Goal: Task Accomplishment & Management: Use online tool/utility

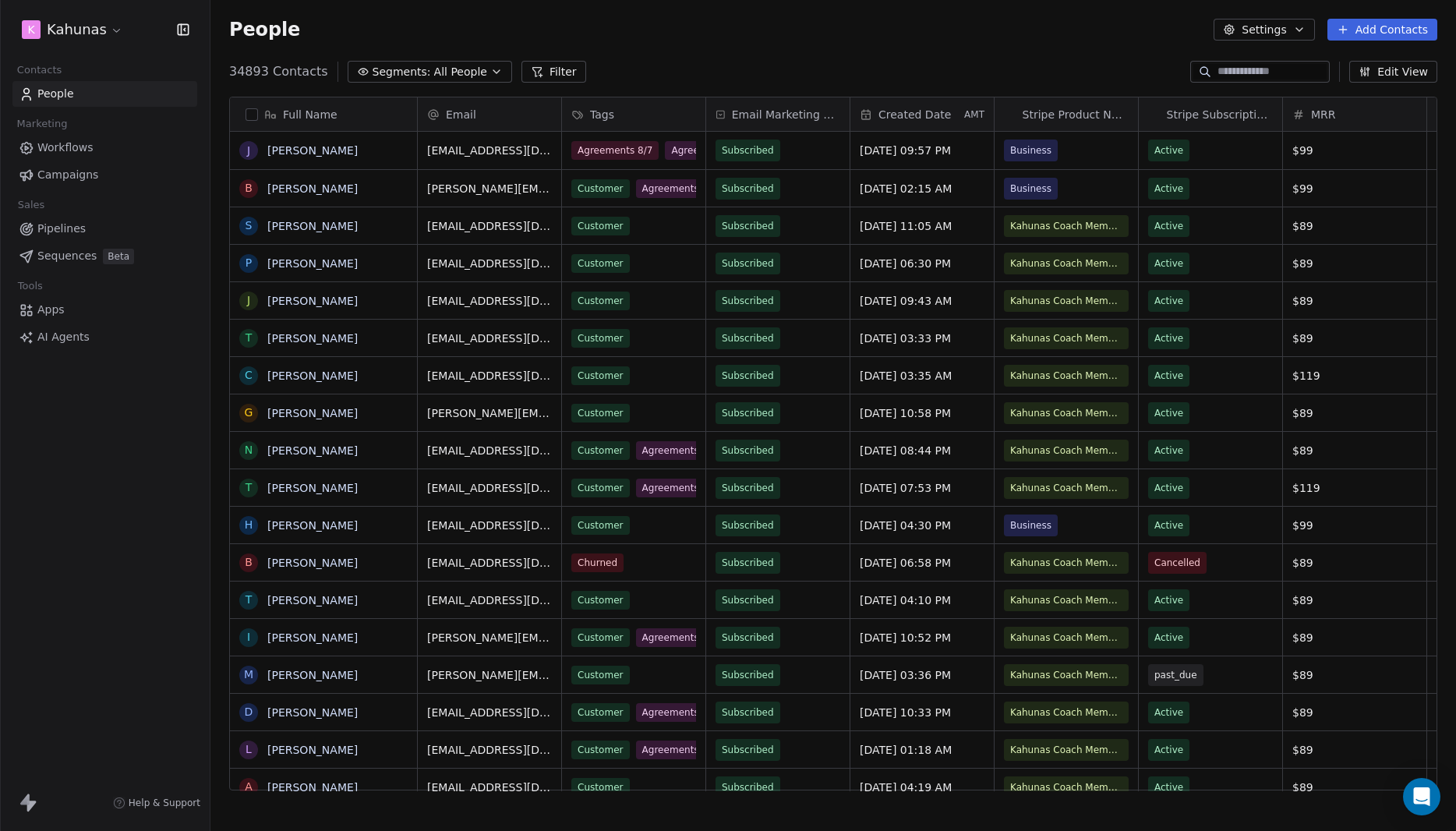
scroll to position [719, 1233]
click at [78, 39] on html "K Kahunas Contacts People Marketing Workflows Campaigns Sales Pipelines Sequenc…" at bounding box center [728, 415] width 1456 height 831
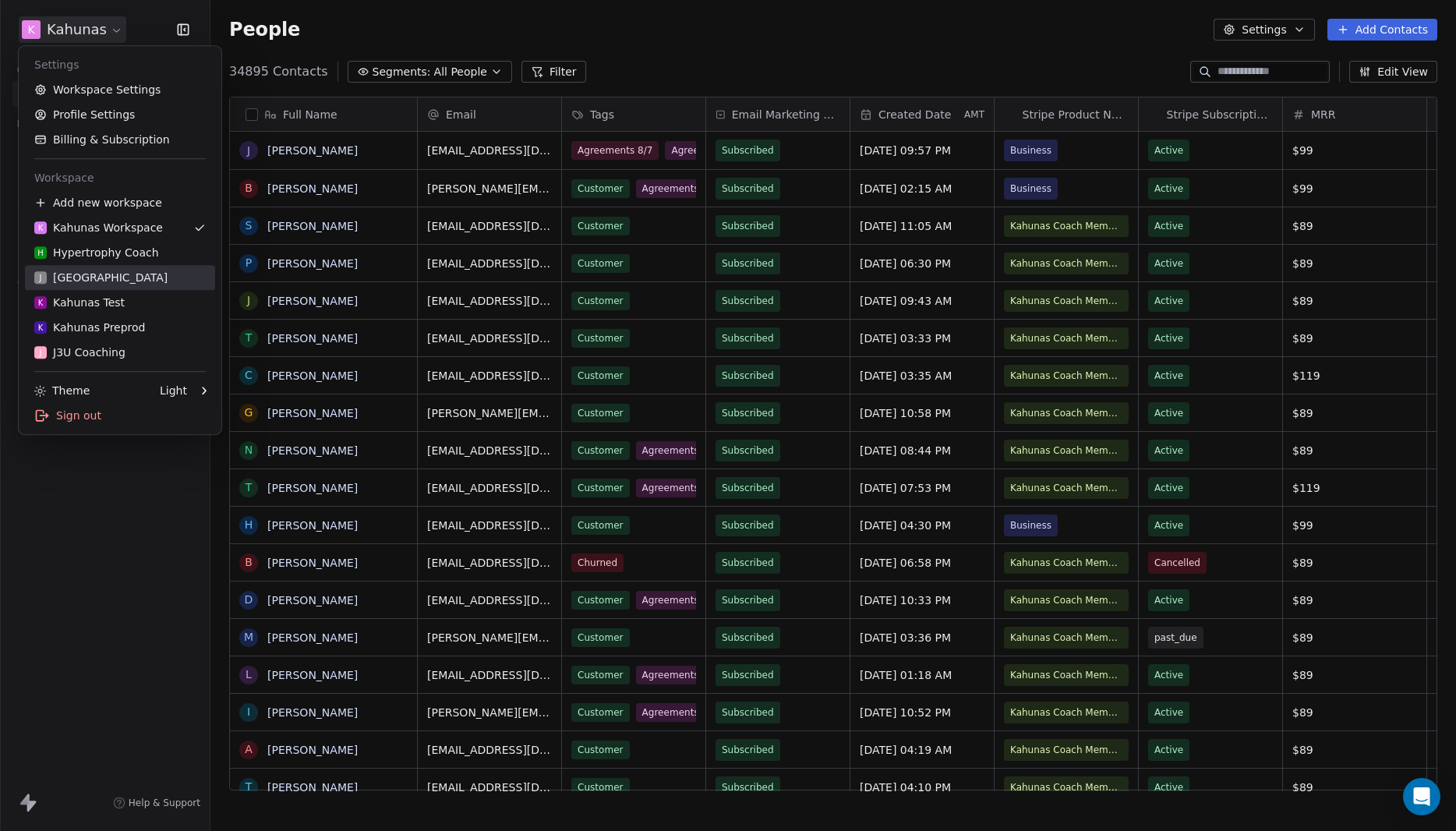
click at [119, 275] on div "J J3 University" at bounding box center [120, 277] width 171 height 16
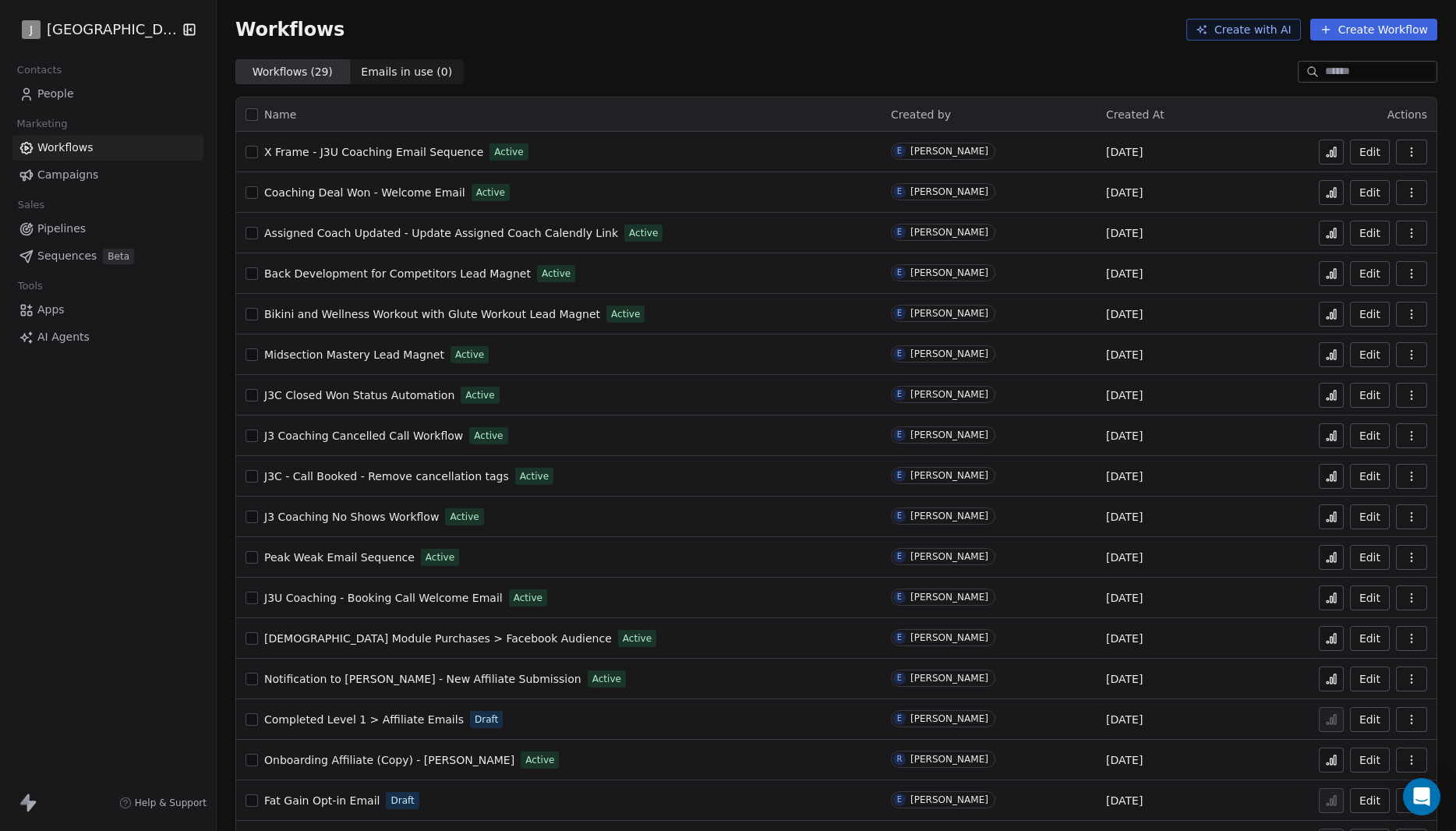
click at [97, 170] on link "Campaigns" at bounding box center [108, 175] width 191 height 26
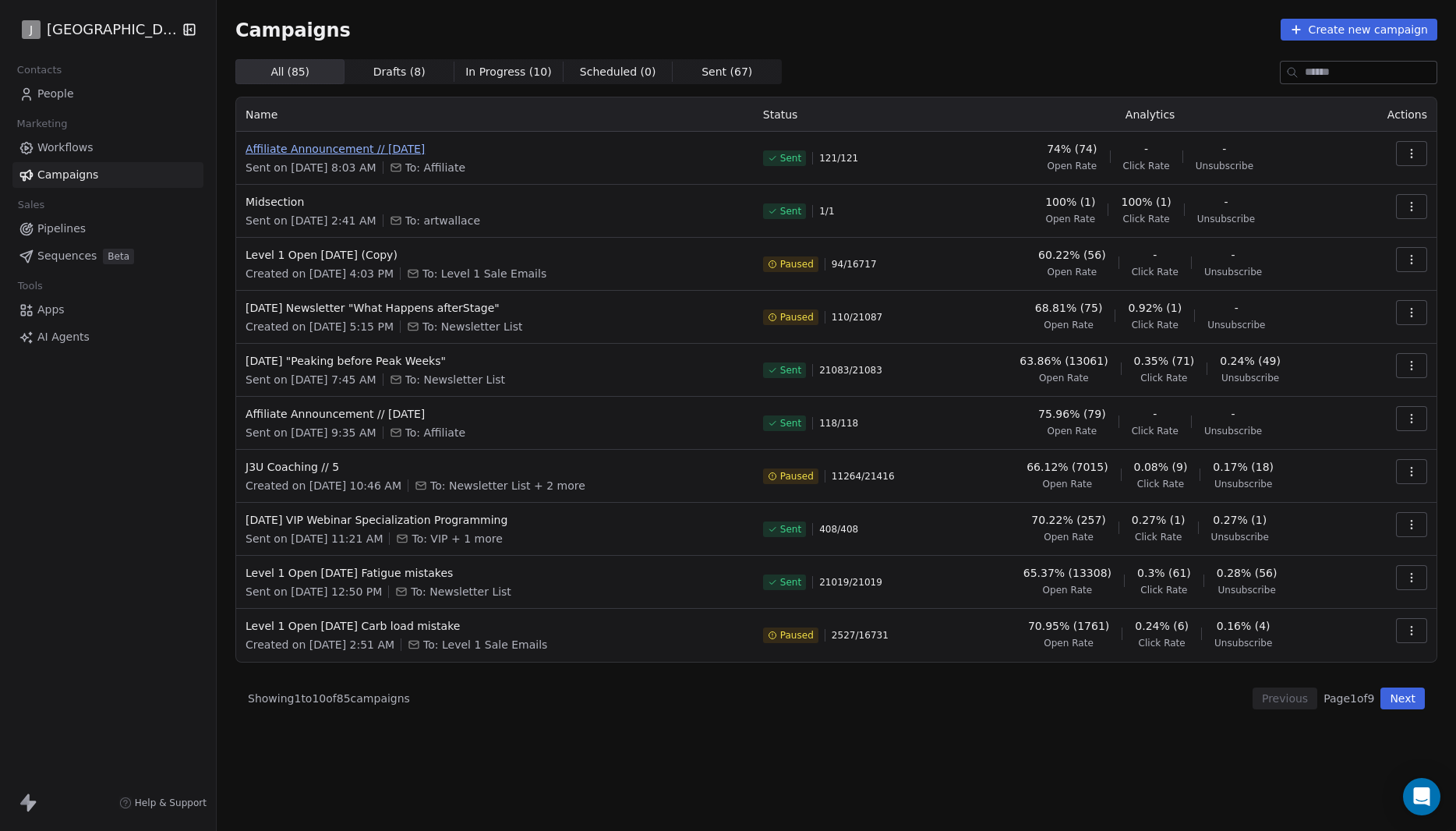
click at [403, 154] on span "Affiliate Announcement // September 2nd" at bounding box center [495, 149] width 499 height 16
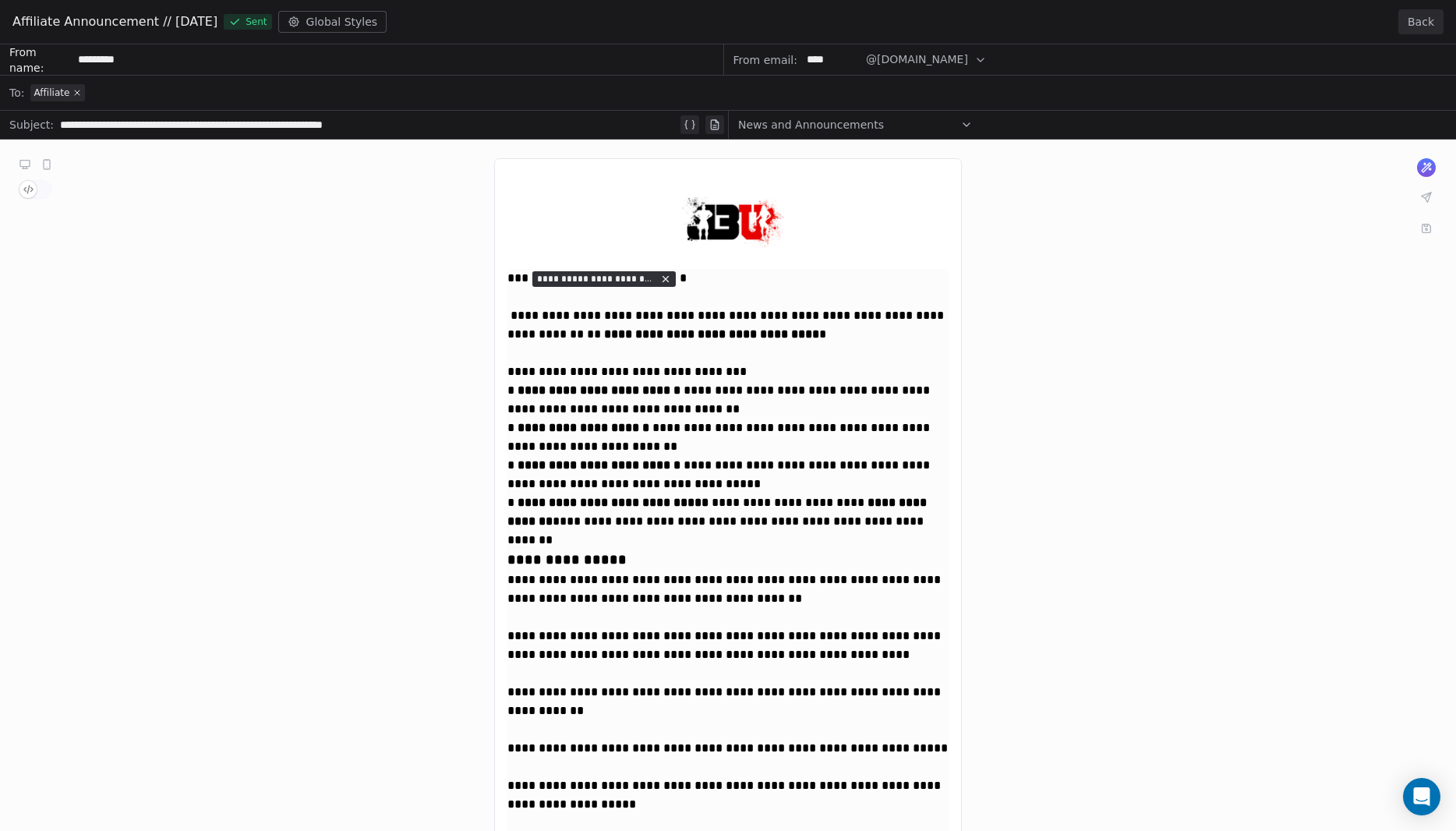
click at [1228, 152] on div "**********" at bounding box center [728, 562] width 1456 height 1034
click at [1408, 20] on button "Back" at bounding box center [1421, 21] width 46 height 25
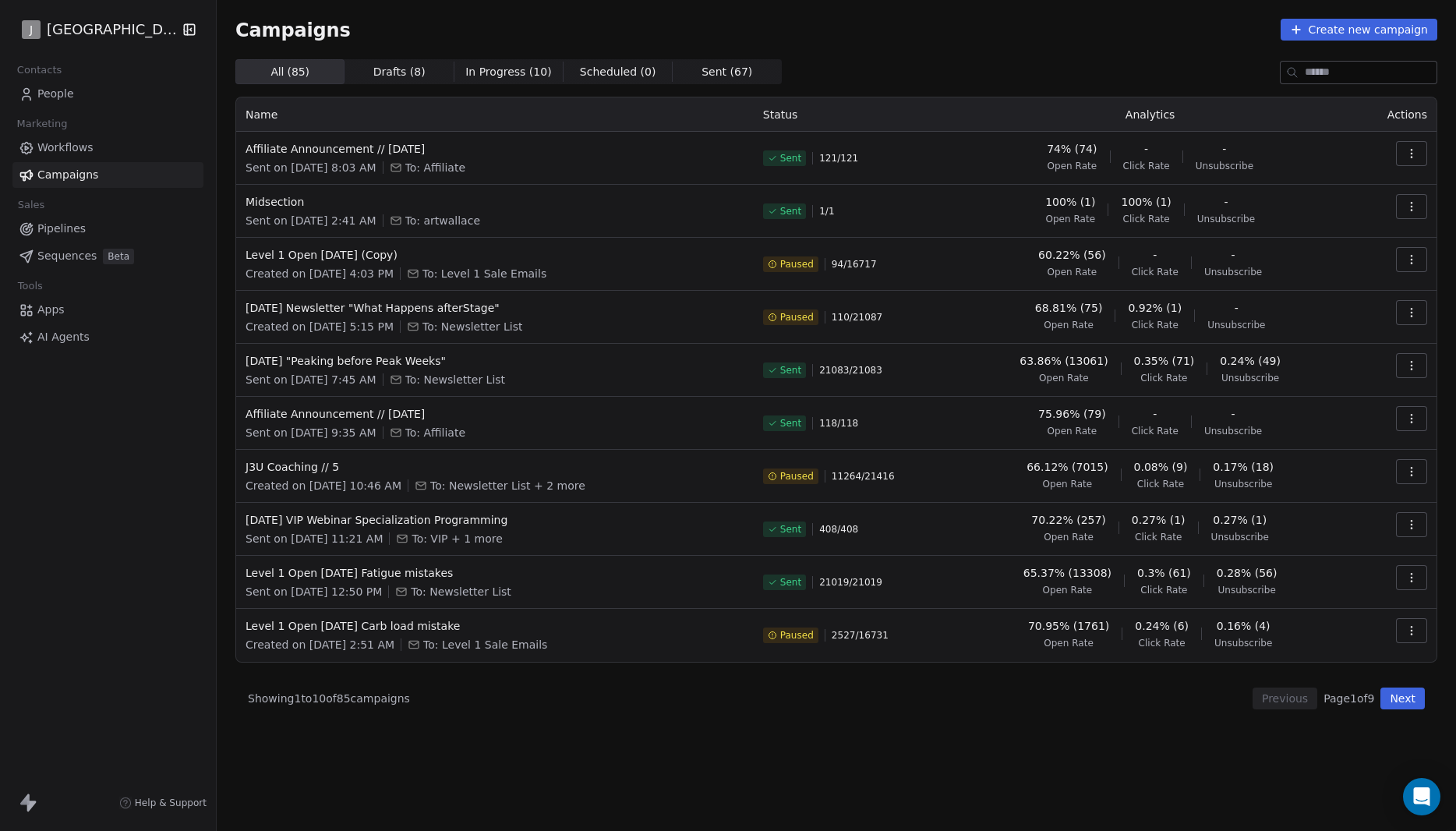
click at [97, 486] on div "J J3 University Contacts People Marketing Workflows Campaigns Sales Pipelines S…" at bounding box center [108, 415] width 216 height 831
